Goal: Information Seeking & Learning: Learn about a topic

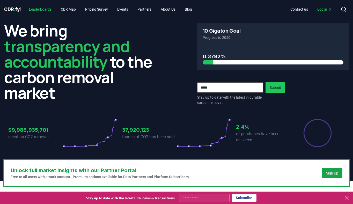
click at [40, 10] on link "Leaderboards" at bounding box center [40, 9] width 31 height 9
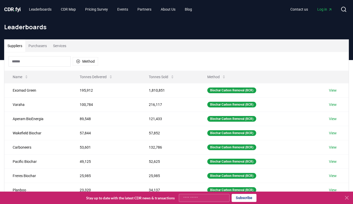
click at [38, 44] on button "Purchasers" at bounding box center [37, 46] width 25 height 12
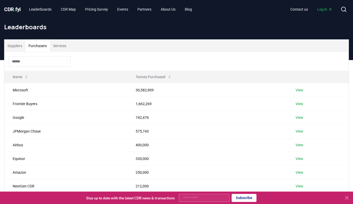
click at [20, 45] on button "Suppliers" at bounding box center [14, 46] width 21 height 12
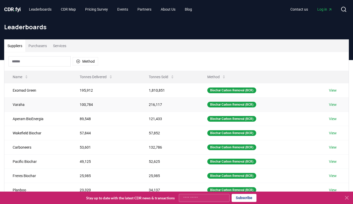
click at [85, 102] on td "100,784" at bounding box center [105, 104] width 69 height 14
click at [62, 118] on td "Aperam BioEnergia" at bounding box center [37, 119] width 67 height 14
click at [47, 102] on td "Varaha" at bounding box center [37, 104] width 67 height 14
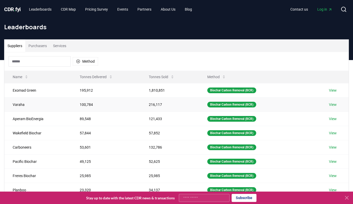
click at [47, 102] on td "Varaha" at bounding box center [37, 104] width 67 height 14
drag, startPoint x: 47, startPoint y: 102, endPoint x: 127, endPoint y: 103, distance: 79.4
click at [127, 103] on tr "Varaha 100,784 216,117 Biochar Carbon Removal (BCR) View" at bounding box center [176, 104] width 344 height 14
click at [127, 103] on td "100,784" at bounding box center [105, 104] width 69 height 14
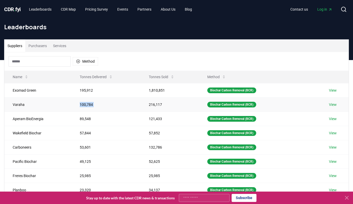
click at [127, 103] on td "100,784" at bounding box center [105, 104] width 69 height 14
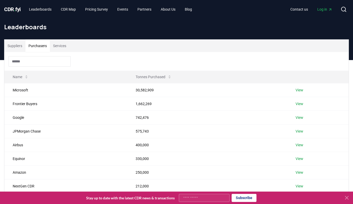
click at [49, 46] on button "Purchasers" at bounding box center [37, 46] width 25 height 12
click at [62, 46] on button "Services" at bounding box center [59, 46] width 19 height 12
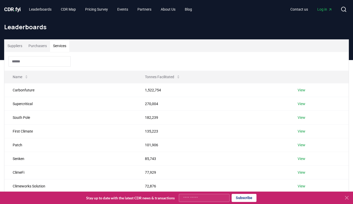
click at [41, 63] on input at bounding box center [40, 61] width 62 height 10
click at [324, 10] on span "Log in" at bounding box center [324, 9] width 15 height 5
click at [325, 9] on span "Log in" at bounding box center [324, 9] width 15 height 5
